Goal: Information Seeking & Learning: Learn about a topic

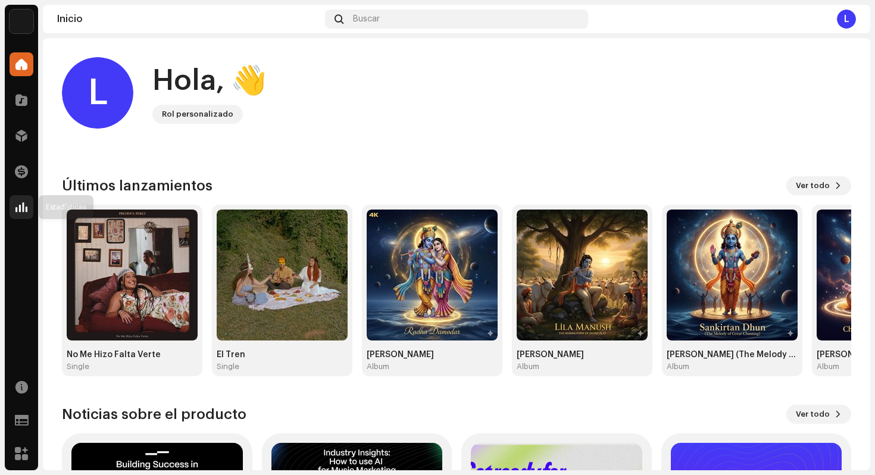
click at [20, 211] on span at bounding box center [21, 207] width 12 height 10
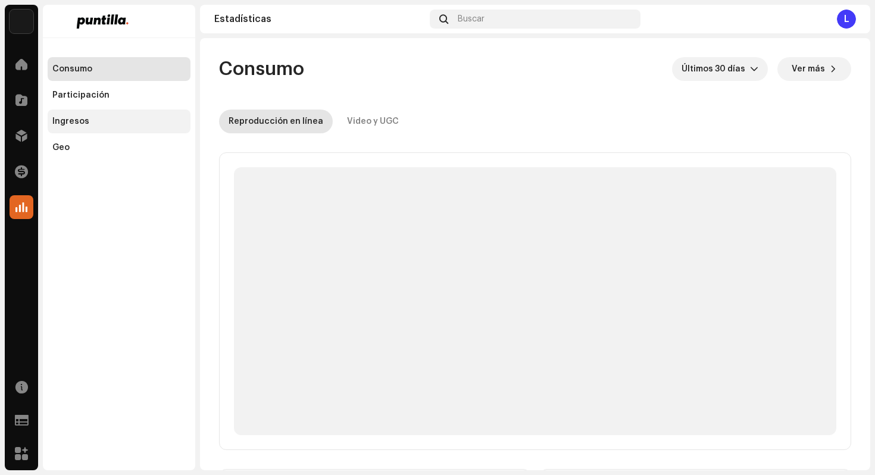
click at [89, 118] on div "Ingresos" at bounding box center [118, 122] width 133 height 10
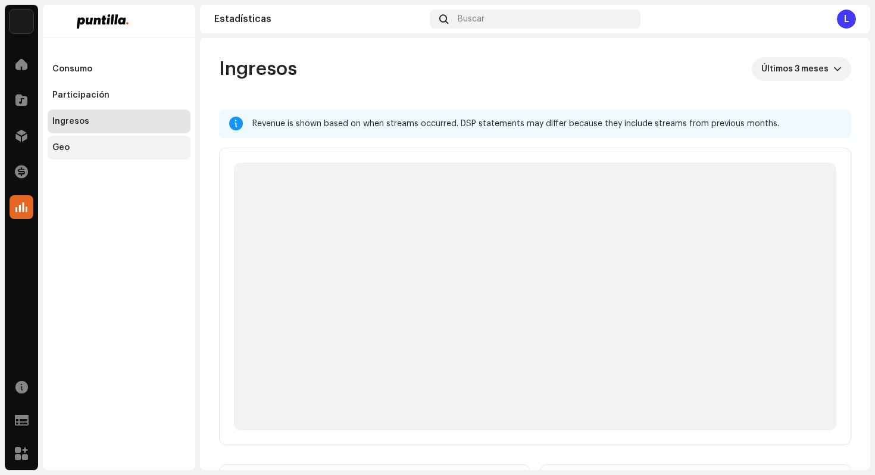
click at [112, 148] on div "Geo" at bounding box center [118, 148] width 133 height 10
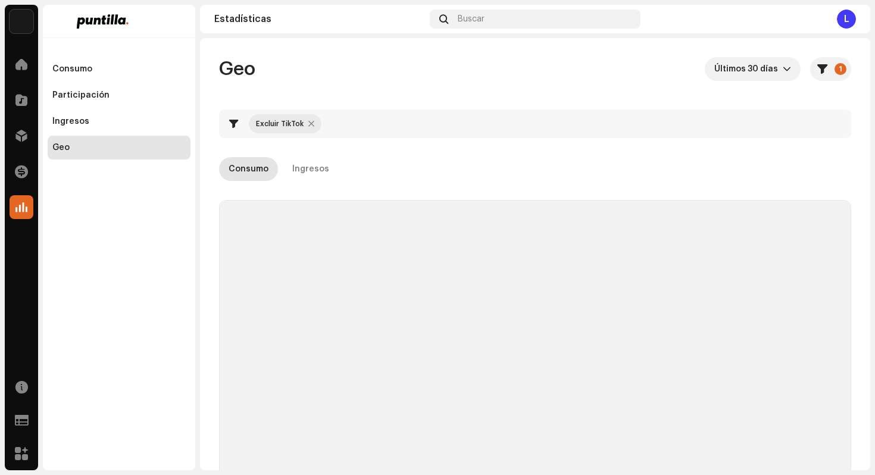
checkbox input "true"
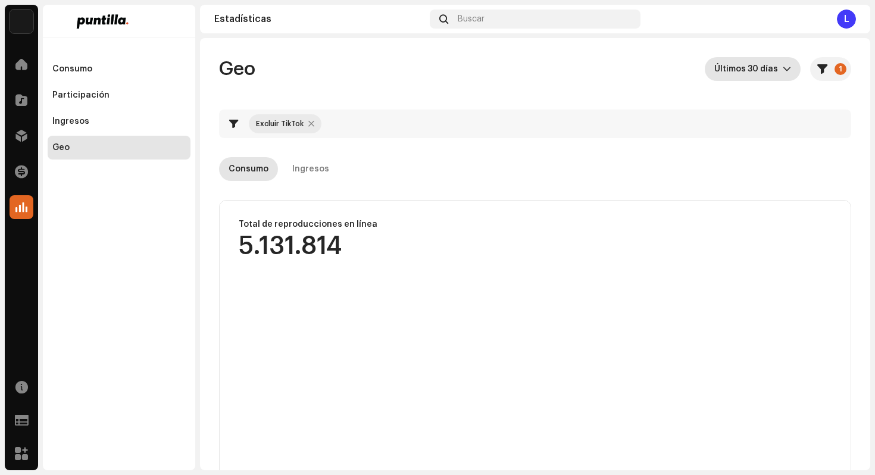
click at [782, 70] on icon "dropdown trigger" at bounding box center [786, 69] width 8 height 8
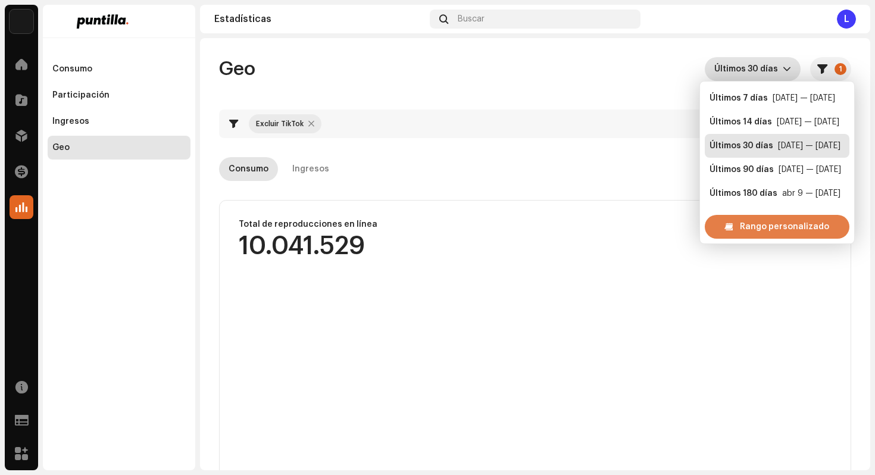
scroll to position [19, 0]
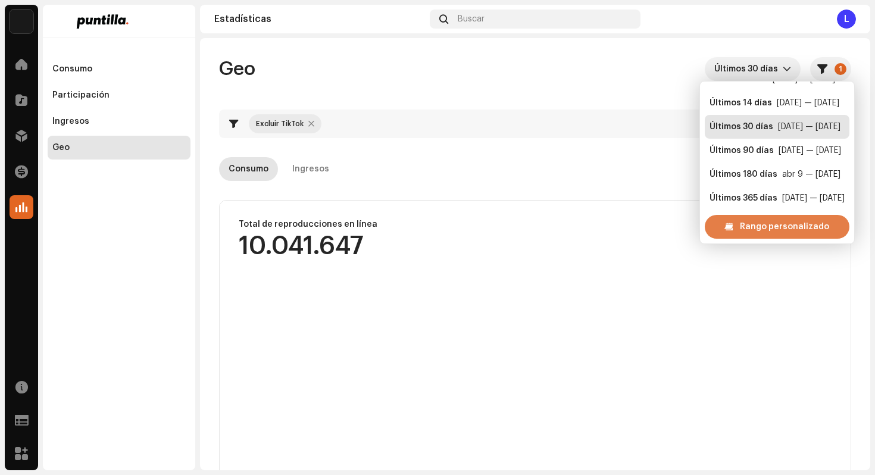
click at [761, 224] on span "Rango personalizado" at bounding box center [784, 227] width 89 height 24
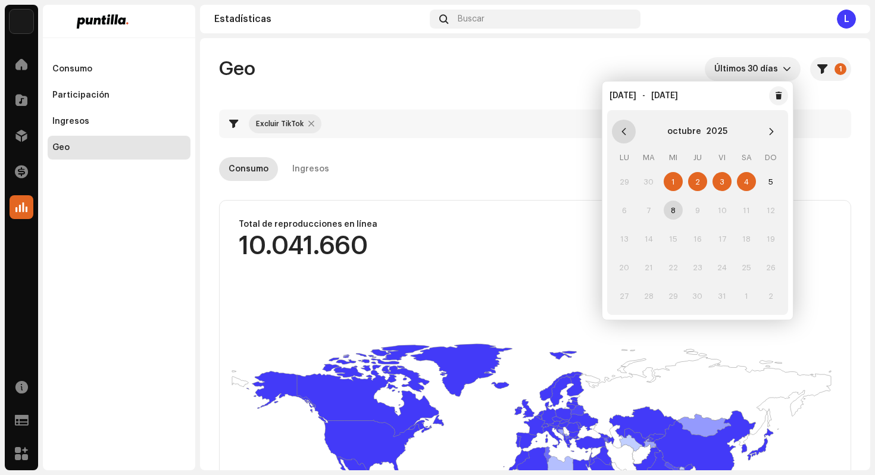
click at [623, 133] on icon "Previous Month" at bounding box center [624, 131] width 4 height 7
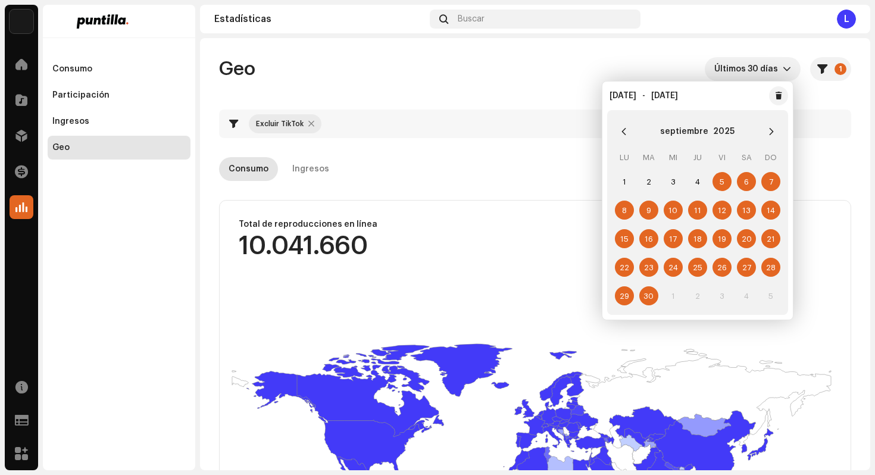
click at [625, 300] on span "29" at bounding box center [624, 295] width 19 height 19
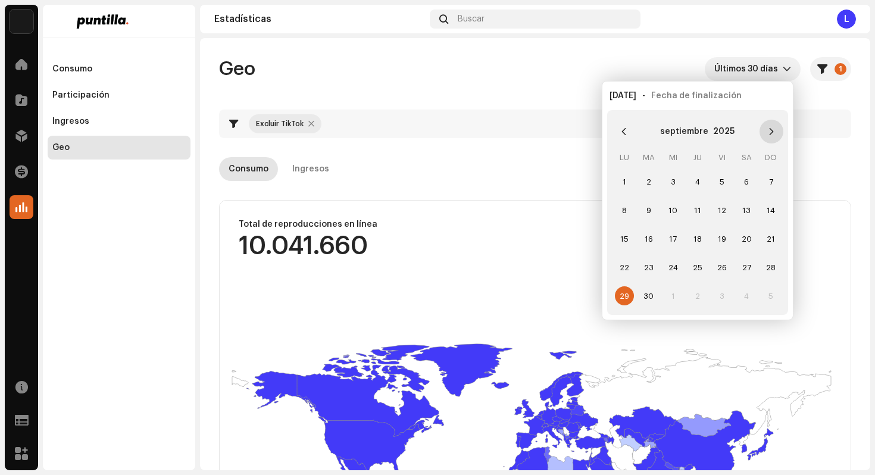
click at [768, 132] on icon "Next Month" at bounding box center [771, 131] width 8 height 8
click at [770, 184] on span "5" at bounding box center [770, 181] width 19 height 19
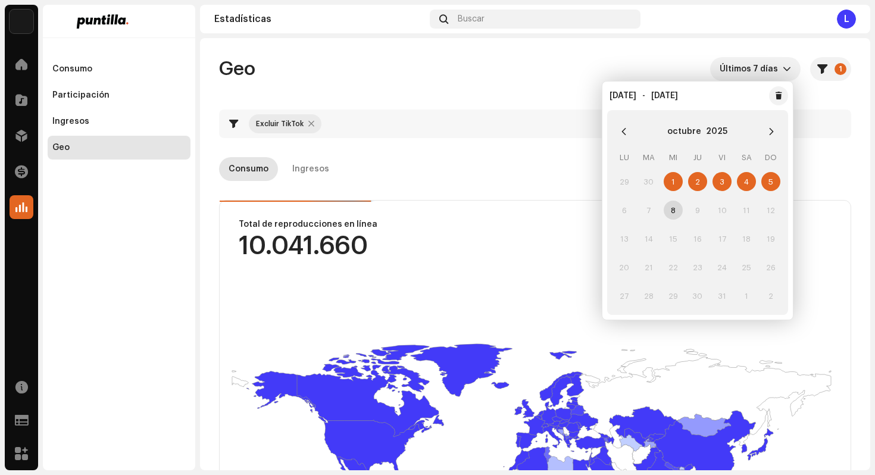
click at [449, 171] on div "Consumo Ingresos" at bounding box center [535, 169] width 632 height 24
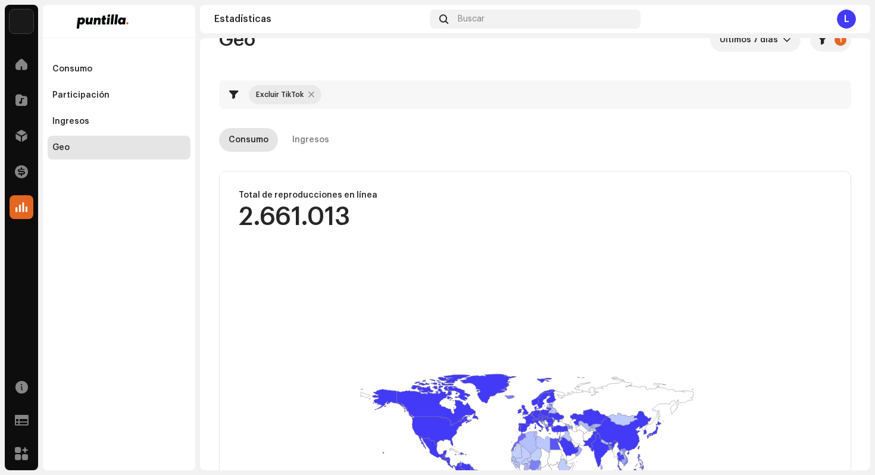
scroll to position [4, 0]
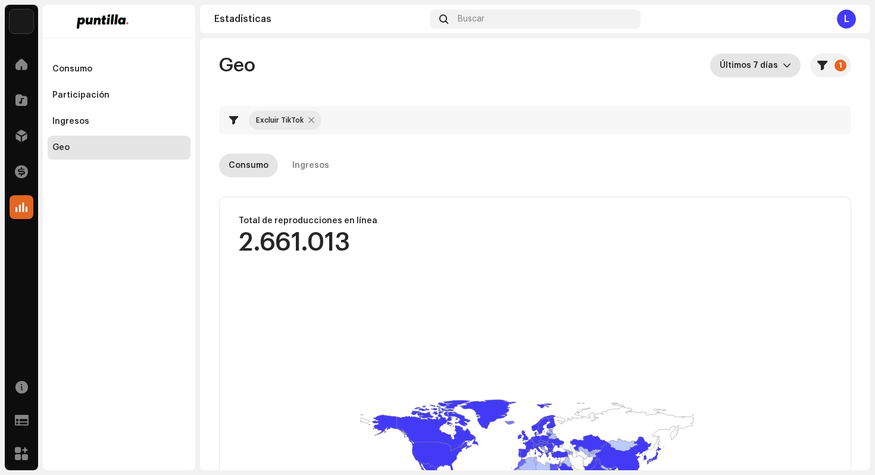
click at [782, 67] on icon "dropdown trigger" at bounding box center [786, 65] width 8 height 8
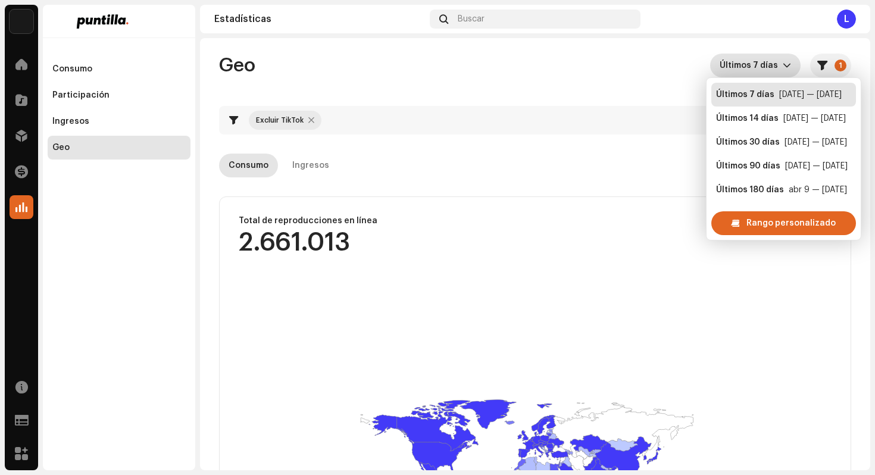
click at [637, 80] on re-o-geo-consumption-header "Geo Últimos 7 [PERSON_NAME] 1 Excluir TikTok Consumo Ingresos Filtros Excluir T…" at bounding box center [535, 116] width 632 height 162
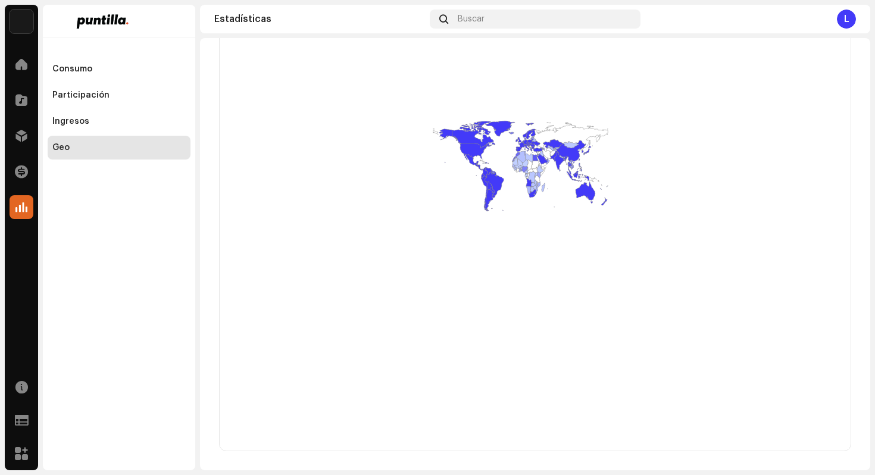
scroll to position [0, 0]
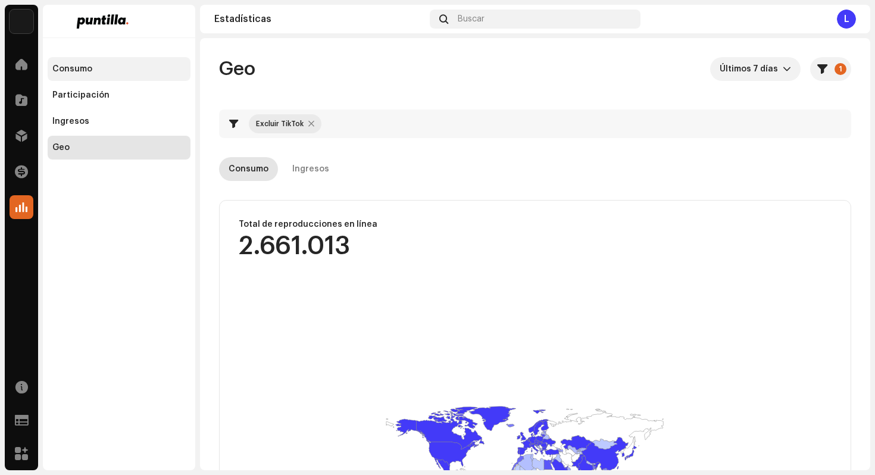
click at [104, 65] on div "Consumo" at bounding box center [118, 69] width 133 height 10
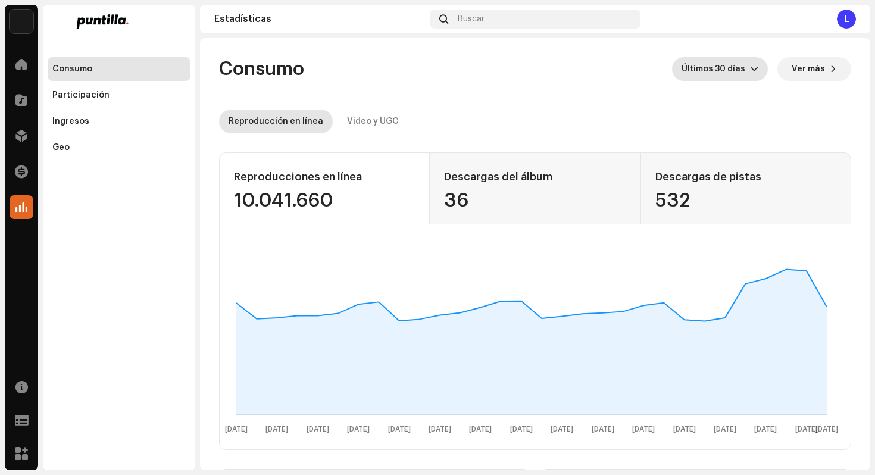
click at [730, 61] on span "Últimos 30 días" at bounding box center [715, 69] width 68 height 24
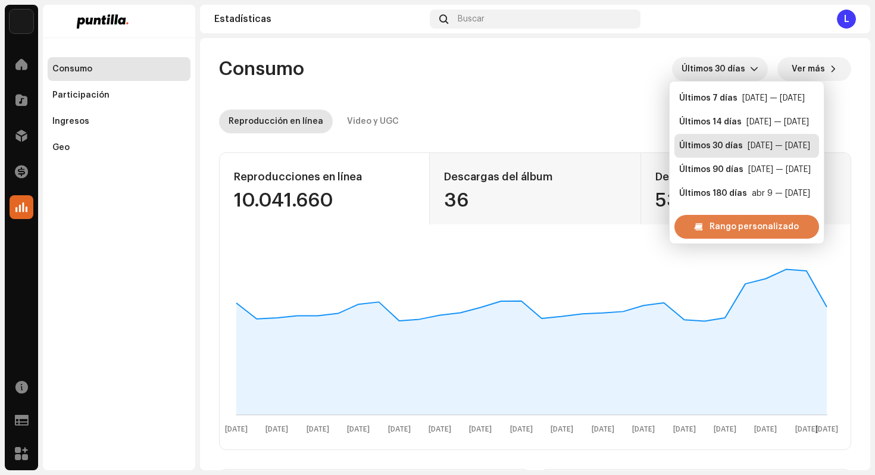
click at [723, 231] on span "Rango personalizado" at bounding box center [753, 227] width 89 height 24
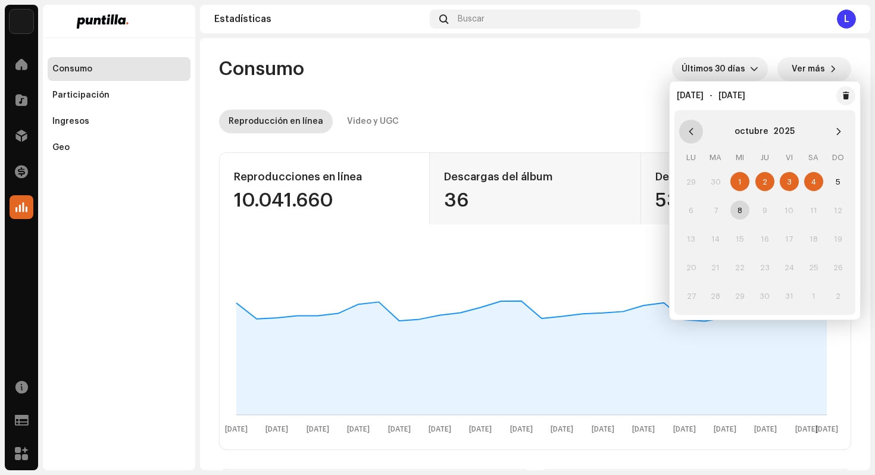
click at [689, 131] on icon "Previous Month" at bounding box center [690, 131] width 4 height 7
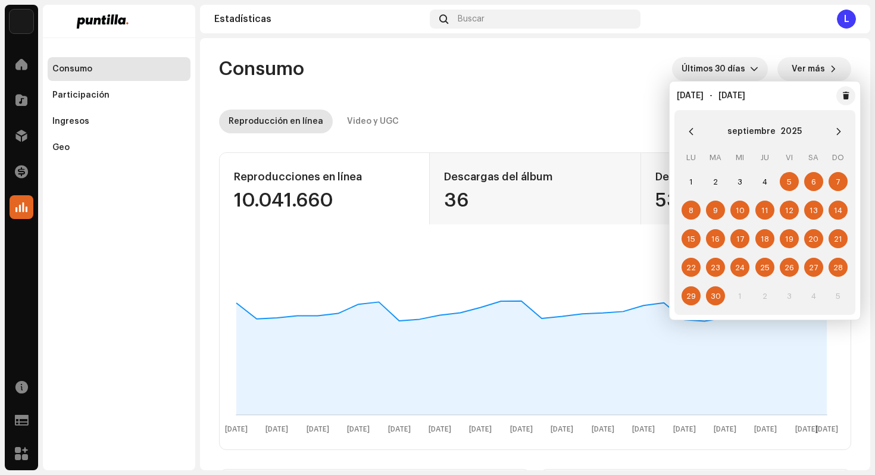
click at [692, 296] on span "29" at bounding box center [690, 295] width 19 height 19
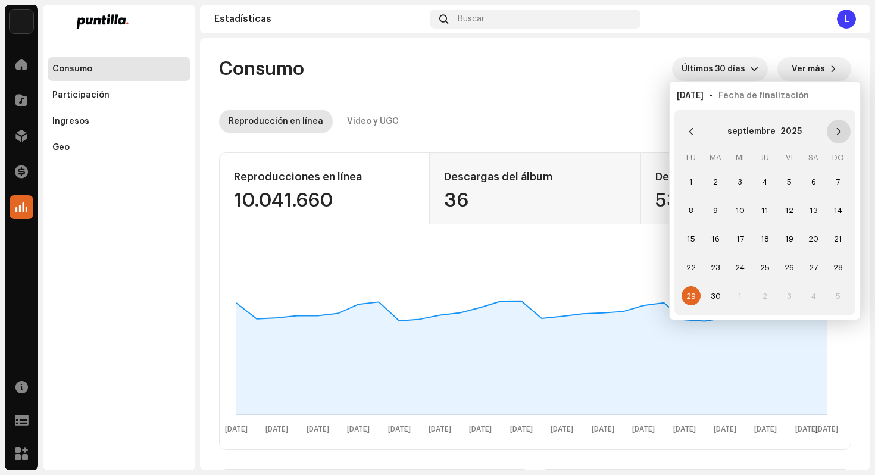
click at [834, 130] on icon "Next Month" at bounding box center [838, 131] width 8 height 8
click at [838, 181] on span "5" at bounding box center [837, 181] width 19 height 19
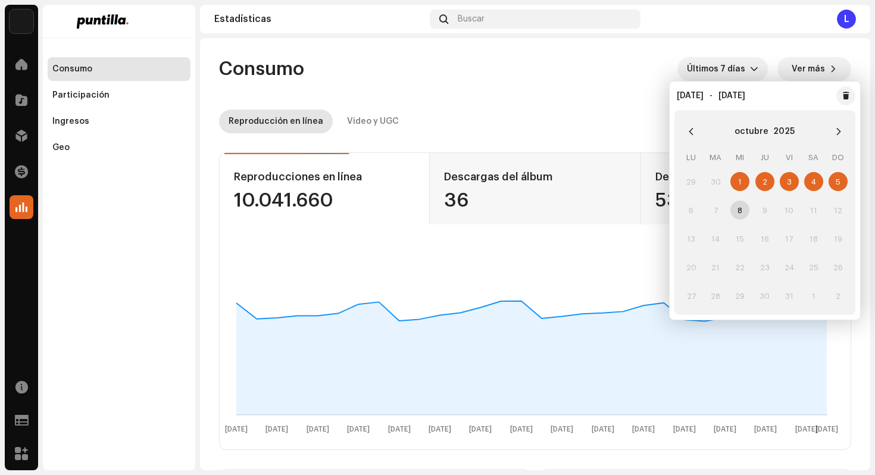
click at [590, 83] on re-o-consumption-dashboard-header "Consumo Últimos 7 [PERSON_NAME] Ver más Reproducción en línea Video y UGC" at bounding box center [535, 90] width 632 height 105
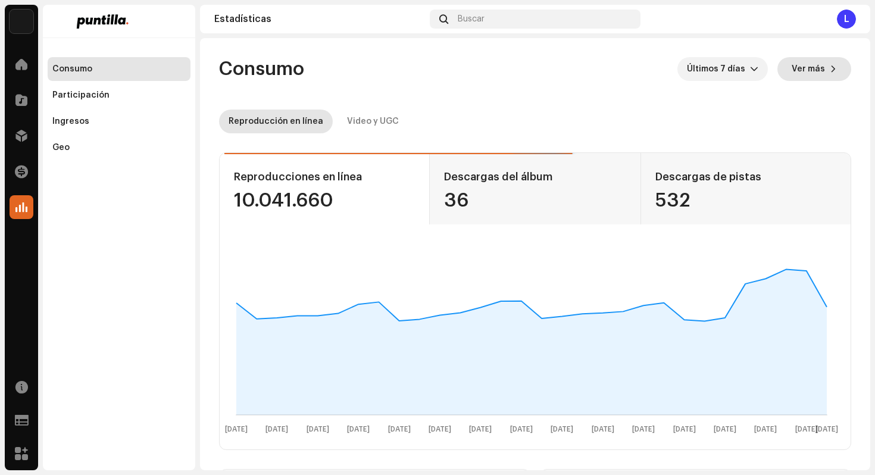
click at [804, 76] on span "Ver más" at bounding box center [807, 69] width 33 height 24
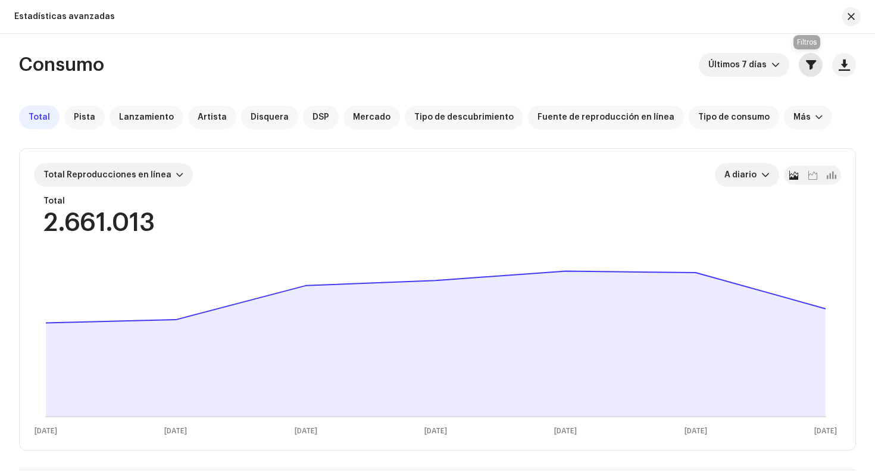
click at [810, 67] on span "button" at bounding box center [811, 65] width 10 height 10
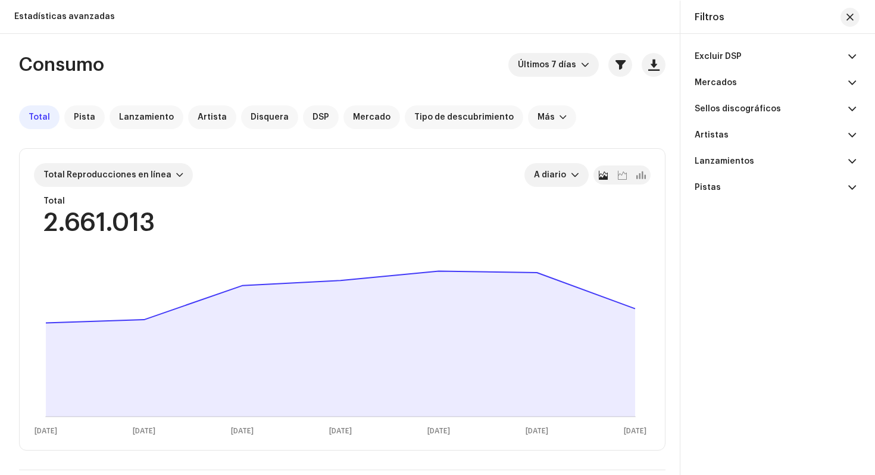
click at [785, 86] on p-accordion-header "Mercados" at bounding box center [774, 83] width 161 height 26
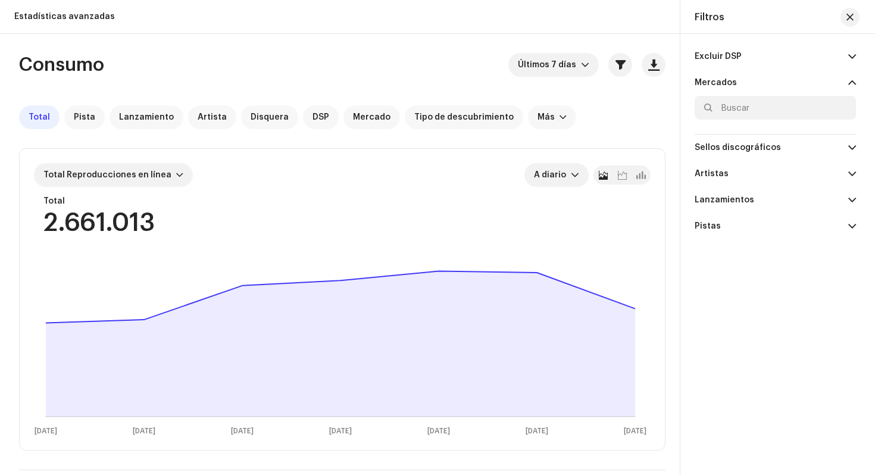
click at [785, 86] on p-accordion-header "Mercados" at bounding box center [774, 83] width 161 height 26
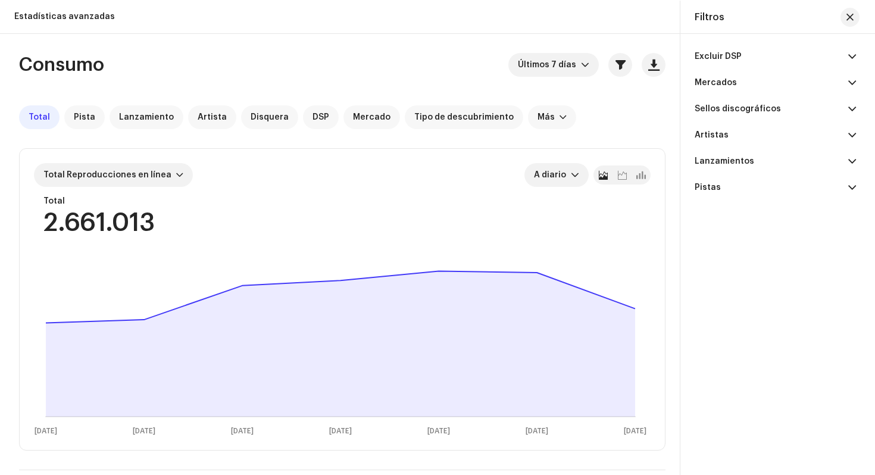
click at [773, 59] on p-accordion-header "Excluir DSP" at bounding box center [774, 56] width 161 height 26
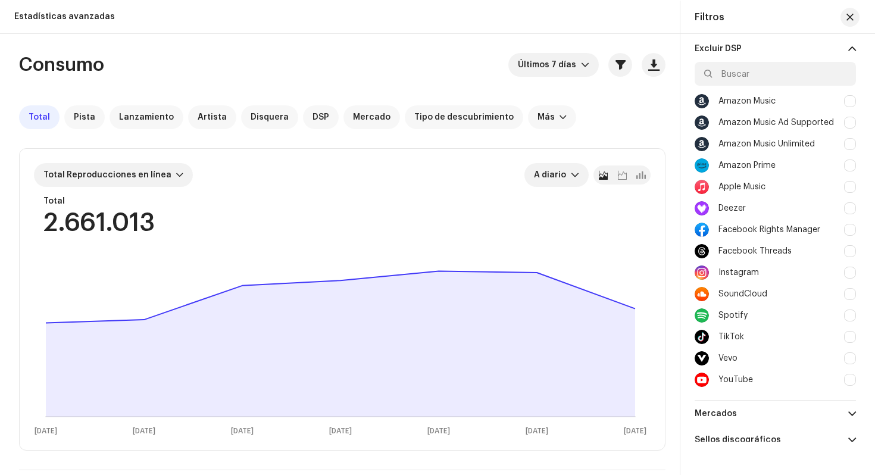
scroll to position [46, 0]
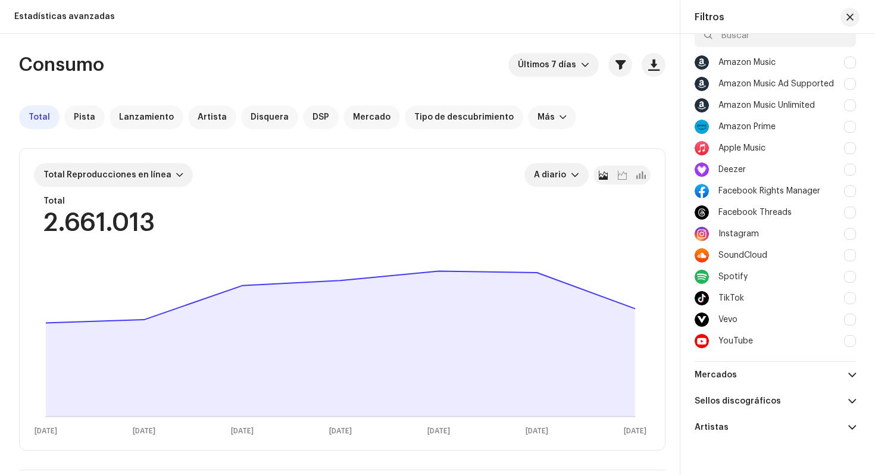
click at [846, 301] on div at bounding box center [850, 298] width 12 height 12
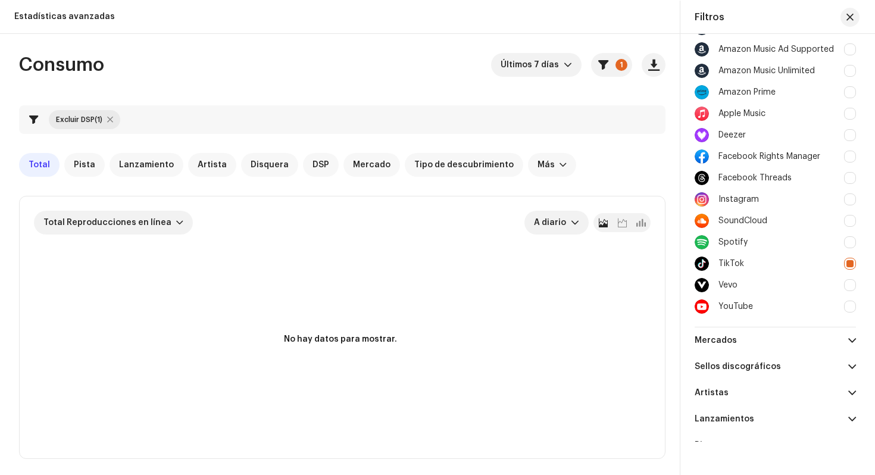
scroll to position [107, 0]
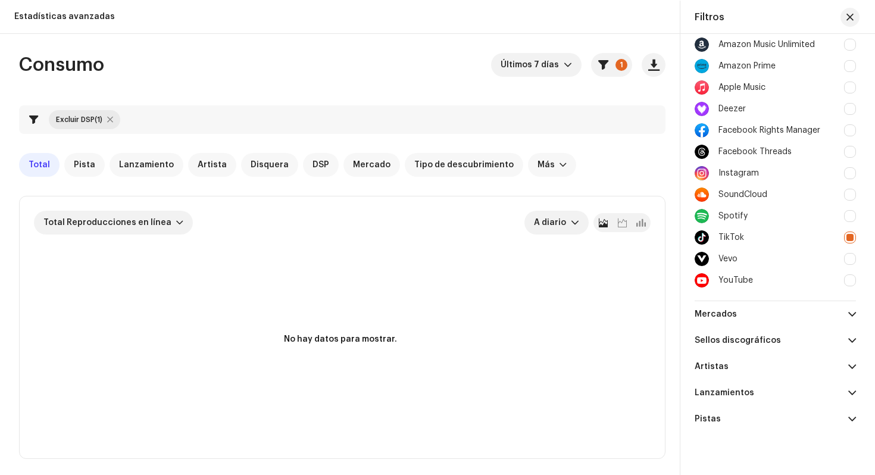
click at [112, 117] on div at bounding box center [110, 120] width 6 height 10
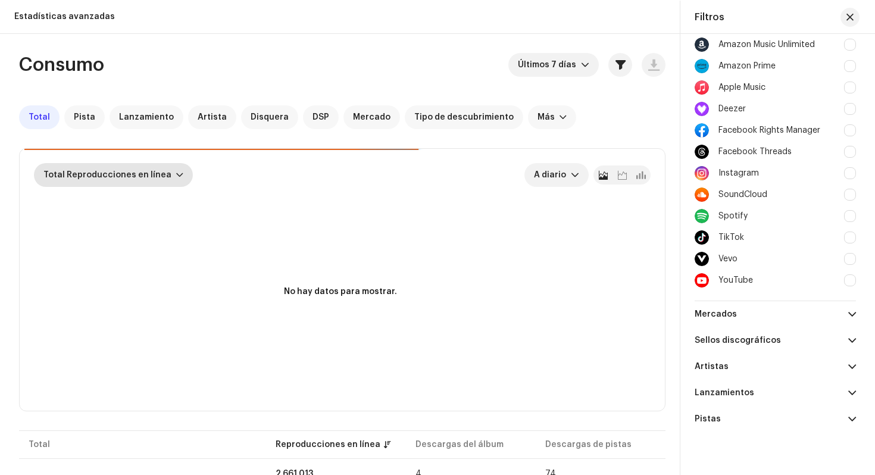
click at [176, 178] on div at bounding box center [179, 175] width 7 height 10
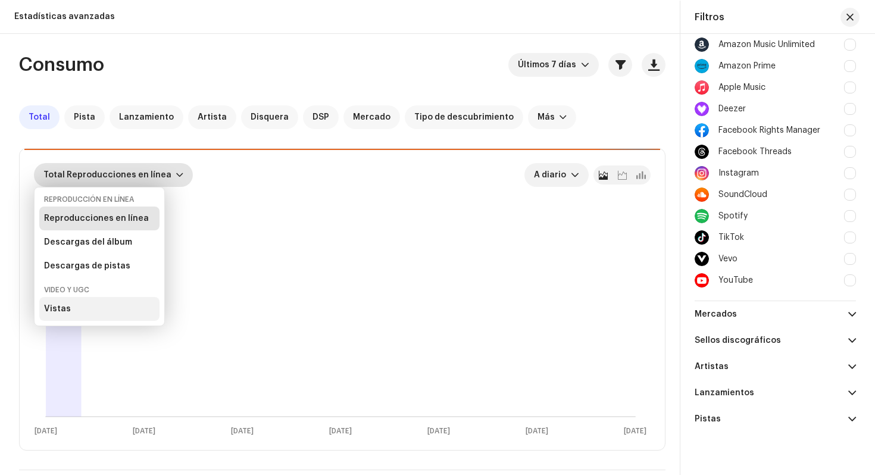
click at [88, 309] on div "Vistas" at bounding box center [99, 309] width 120 height 24
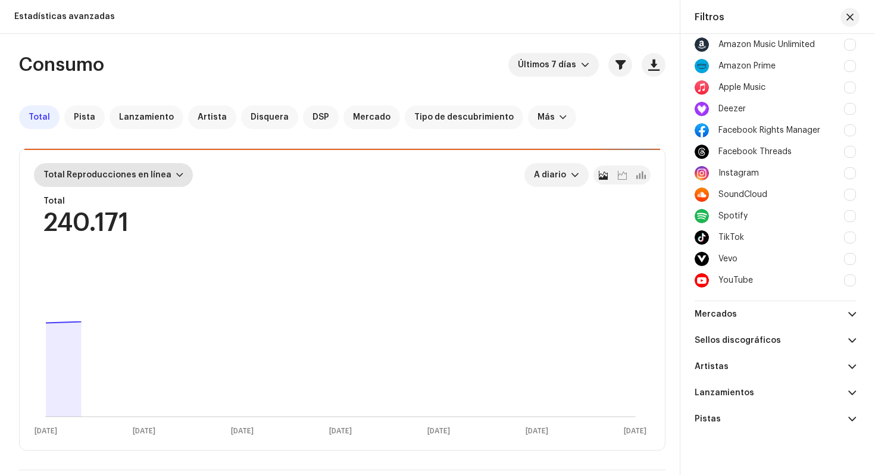
scroll to position [133, 0]
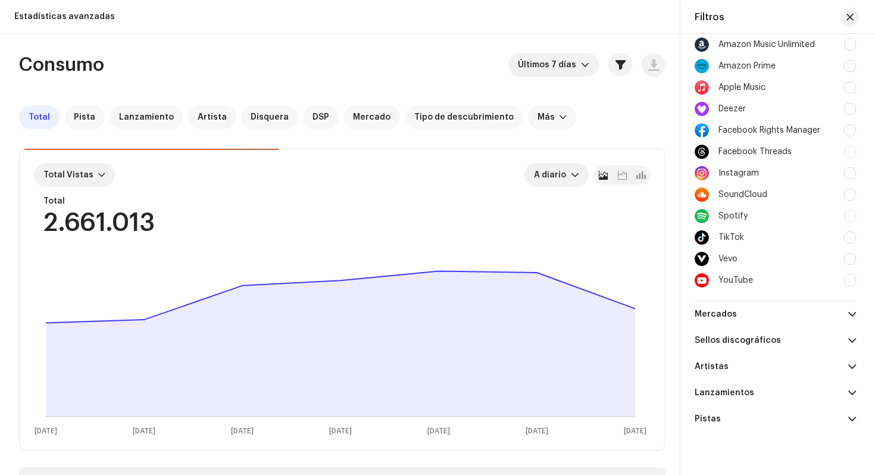
click at [848, 237] on div at bounding box center [850, 237] width 12 height 12
checkbox input "true"
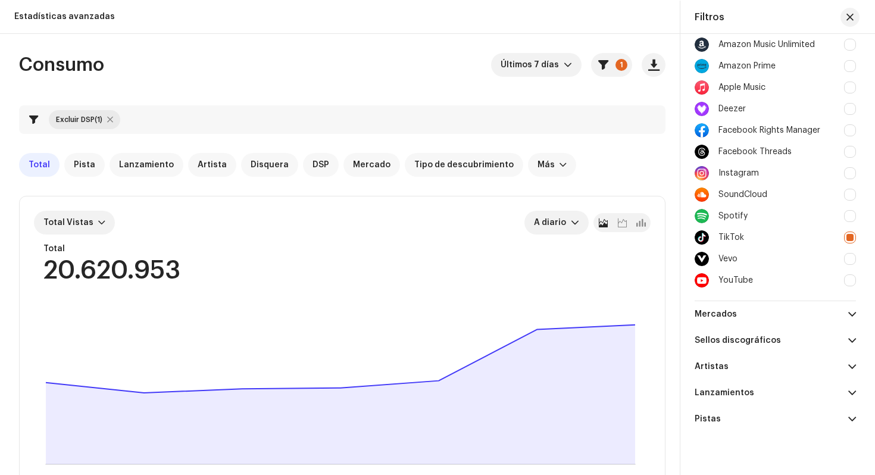
click at [846, 130] on div at bounding box center [850, 130] width 12 height 12
checkbox input "true"
click at [847, 238] on div at bounding box center [850, 237] width 12 height 12
checkbox input "false"
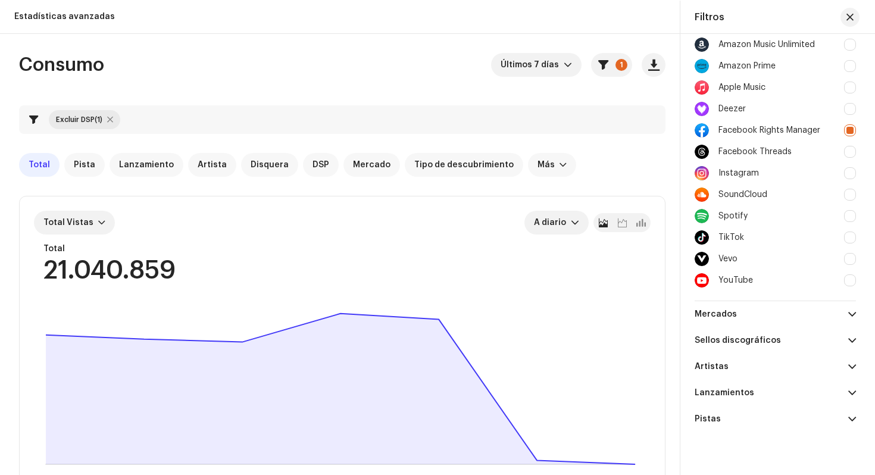
click at [849, 176] on div at bounding box center [850, 173] width 12 height 12
checkbox input "true"
click at [847, 127] on div at bounding box center [850, 130] width 12 height 12
checkbox input "false"
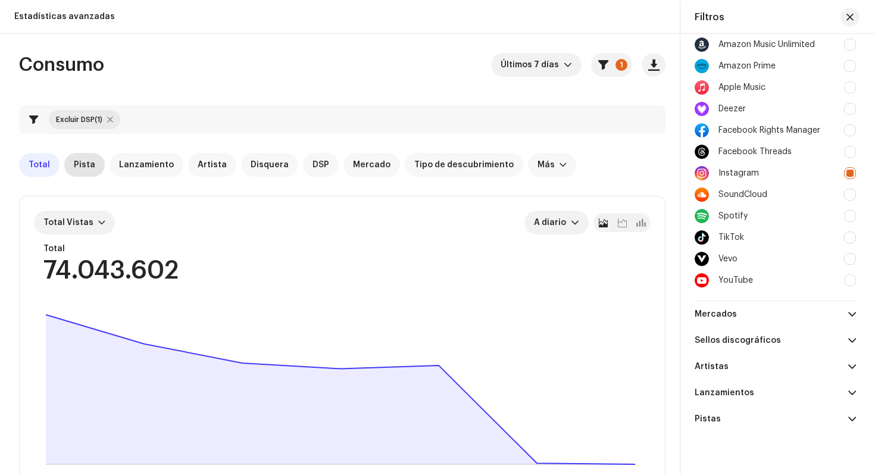
click at [86, 167] on span "Pista" at bounding box center [84, 165] width 21 height 10
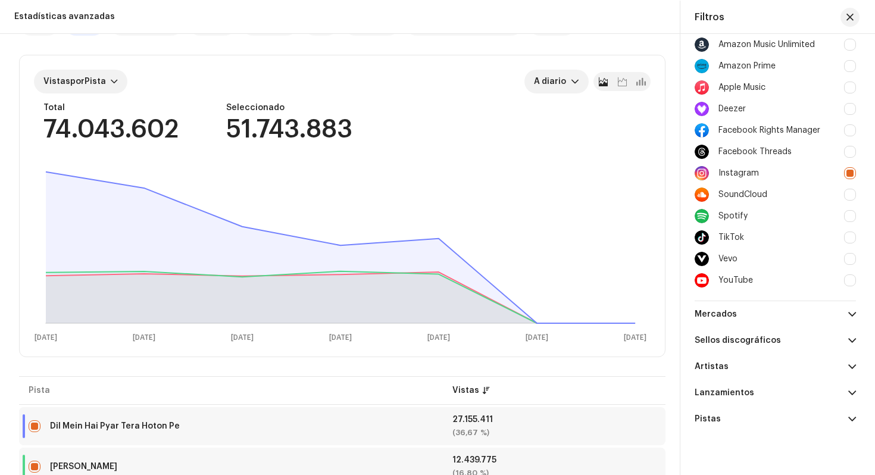
scroll to position [120, 0]
